Goal: Task Accomplishment & Management: Manage account settings

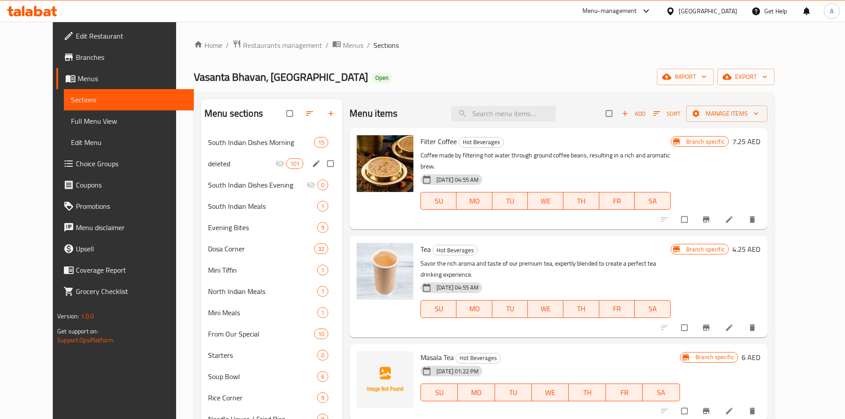
click at [322, 165] on input "Menu sections" at bounding box center [331, 163] width 19 height 17
checkbox input "true"
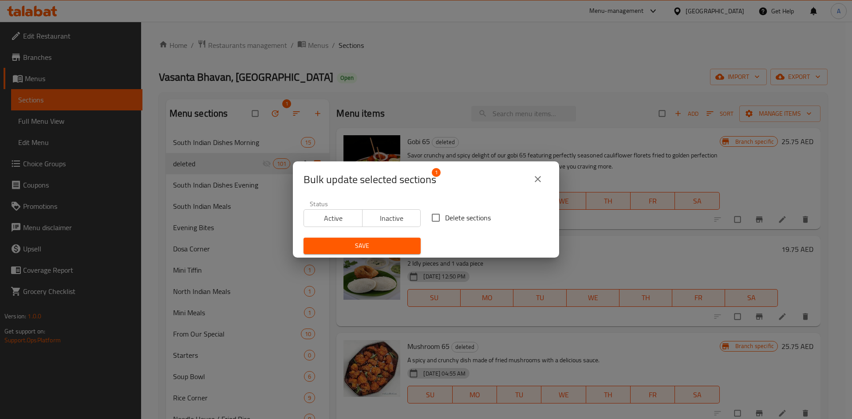
click at [445, 220] on span "Delete sections" at bounding box center [468, 218] width 46 height 11
click at [444, 220] on input "Delete sections" at bounding box center [435, 218] width 19 height 19
checkbox input "true"
click at [400, 245] on span "Save" at bounding box center [362, 245] width 103 height 11
